Goal: Task Accomplishment & Management: Manage account settings

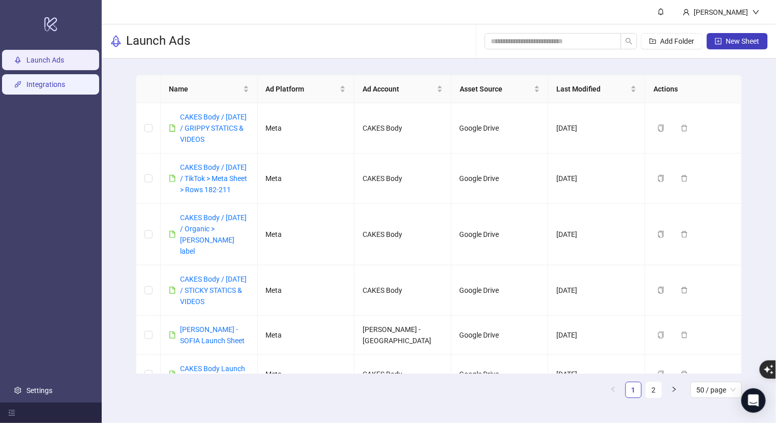
click at [65, 87] on link "Integrations" at bounding box center [45, 84] width 39 height 8
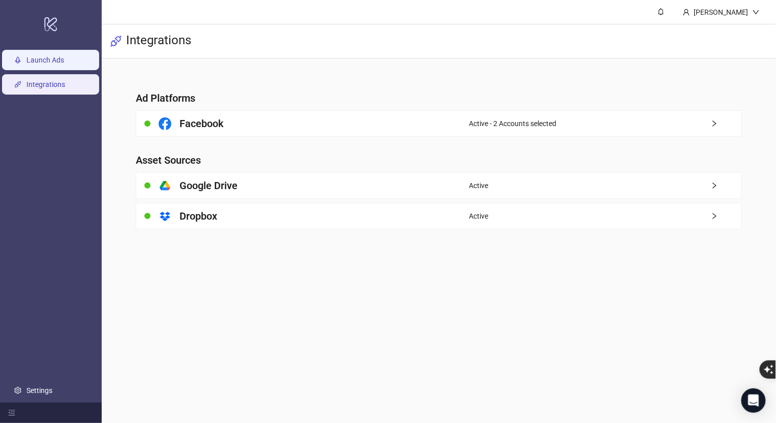
click at [64, 64] on link "Launch Ads" at bounding box center [45, 60] width 38 height 8
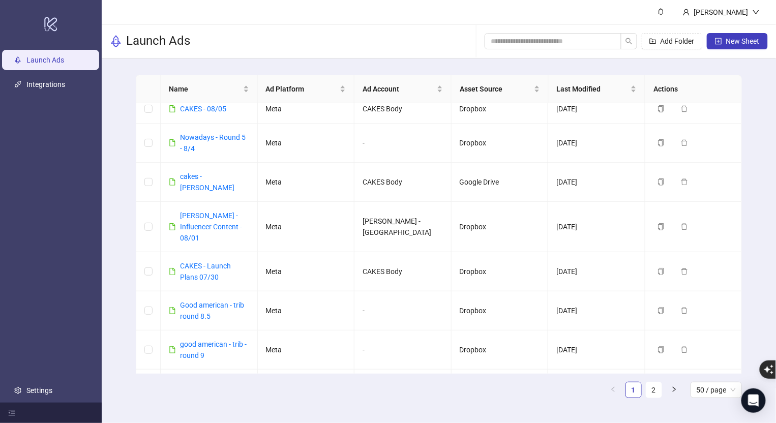
scroll to position [420, 0]
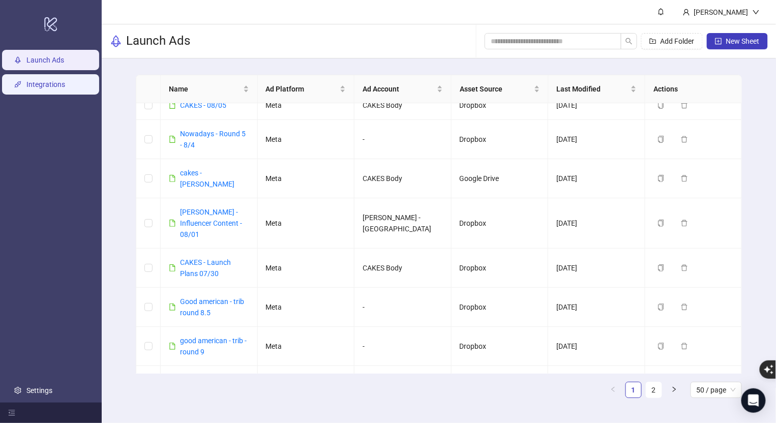
click at [31, 80] on link "Integrations" at bounding box center [45, 84] width 39 height 8
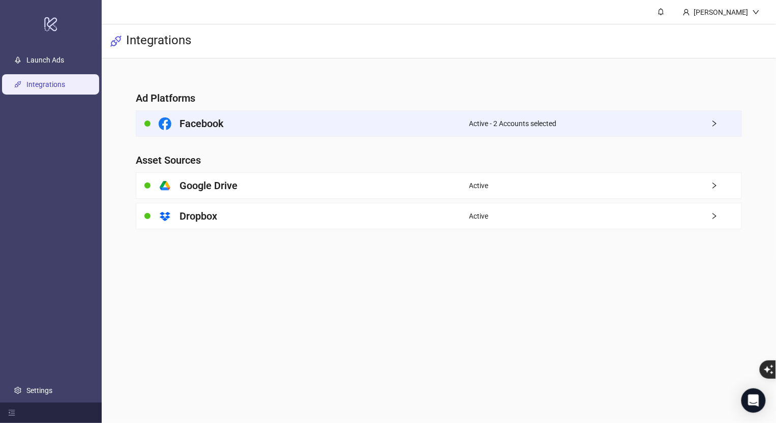
click at [525, 119] on span "Active - 2 Accounts selected" at bounding box center [512, 123] width 87 height 11
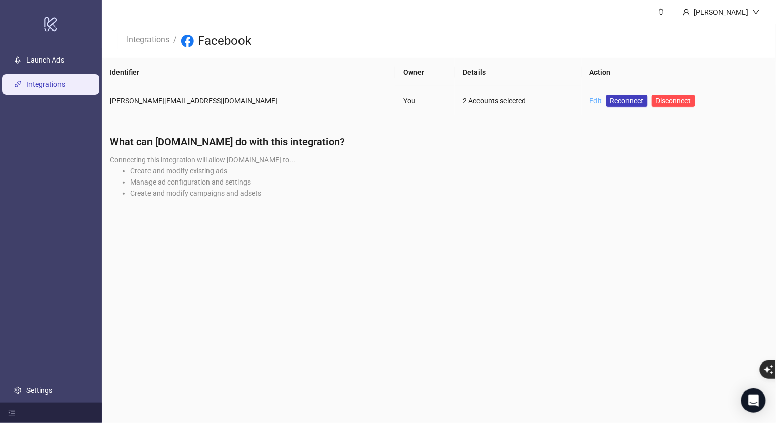
click at [590, 101] on link "Edit" at bounding box center [596, 101] width 12 height 8
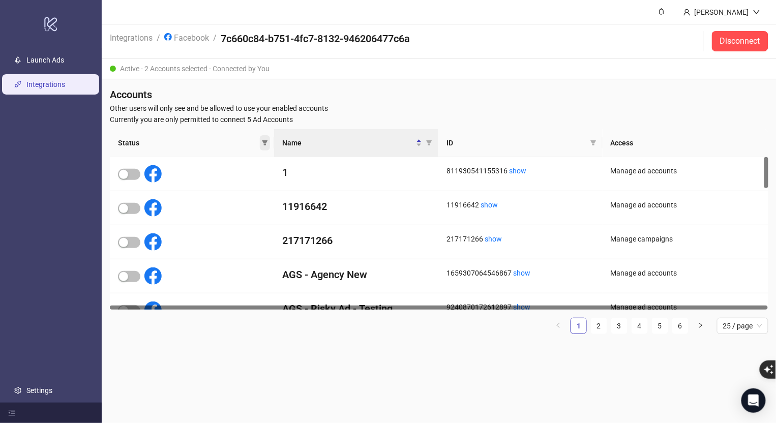
click at [262, 139] on span at bounding box center [265, 142] width 10 height 15
click at [250, 176] on span "Inactive" at bounding box center [237, 177] width 33 height 11
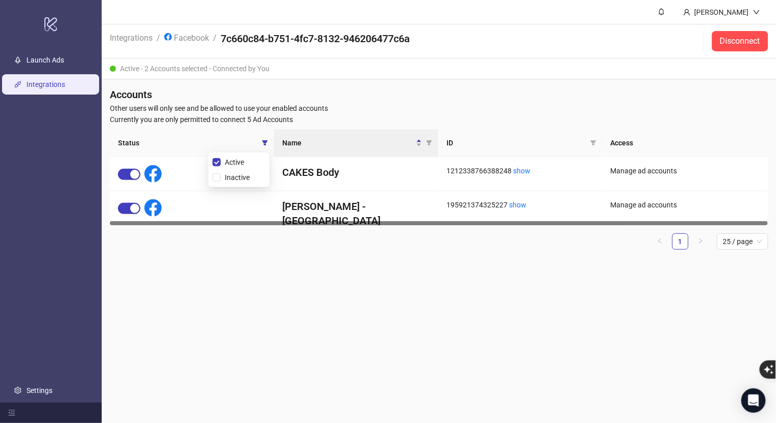
click at [275, 286] on main "[PERSON_NAME] Integrations / Facebook / 7c660c84-b751-4fc7-8132-946206477c6a Di…" at bounding box center [439, 211] width 674 height 423
